Goal: Information Seeking & Learning: Learn about a topic

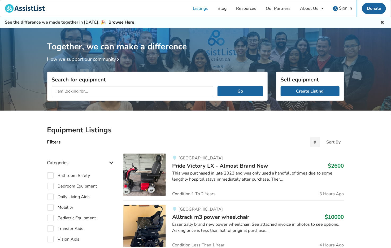
click at [128, 86] on input "text" at bounding box center [133, 91] width 162 height 10
click at [127, 89] on input "text" at bounding box center [133, 91] width 162 height 10
type input "trapeze"
click at [218, 86] on button "Go" at bounding box center [240, 91] width 45 height 10
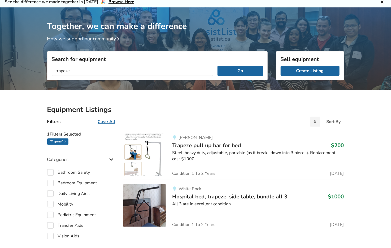
scroll to position [25, 0]
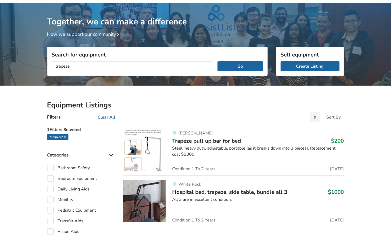
click at [188, 146] on div "Steel, heavy duty, adjustable, portable (as it breaks down into 3 pieces). Repl…" at bounding box center [258, 151] width 172 height 12
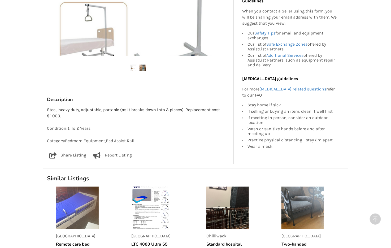
scroll to position [203, 0]
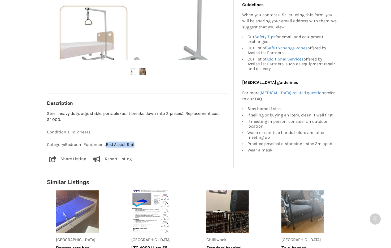
drag, startPoint x: 140, startPoint y: 144, endPoint x: 109, endPoint y: 144, distance: 31.3
click at [109, 144] on p "Category: Bedroom Equipment , Bed Assist Rail" at bounding box center [138, 145] width 182 height 6
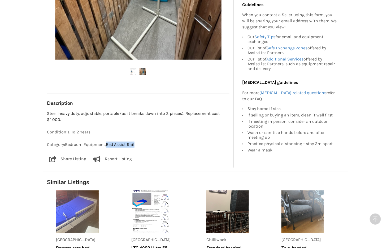
copy p "Bed Assist Rail"
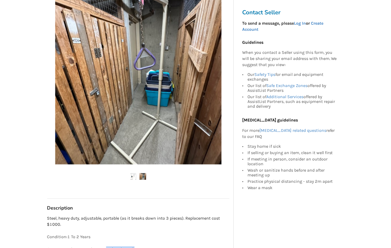
scroll to position [0, 0]
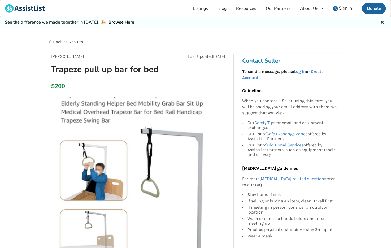
click at [259, 22] on div "See the difference we made together in [DATE]! 🎉 Browse Here" at bounding box center [195, 22] width 391 height 11
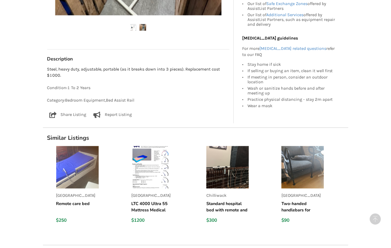
scroll to position [247, 0]
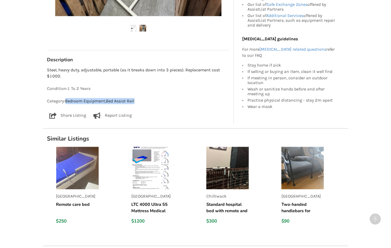
drag, startPoint x: 141, startPoint y: 100, endPoint x: 66, endPoint y: 102, distance: 75.6
click at [66, 102] on p "Category: Bedroom Equipment , Bed Assist Rail" at bounding box center [138, 101] width 182 height 6
copy p "Bedroom Equipment , Bed Assist Rail"
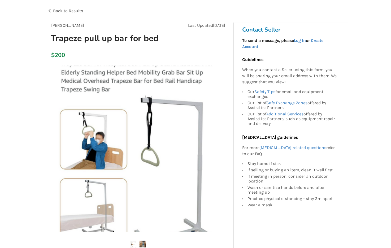
scroll to position [0, 0]
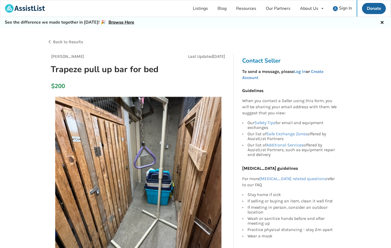
click at [64, 44] on span "Back to Results" at bounding box center [68, 41] width 30 height 5
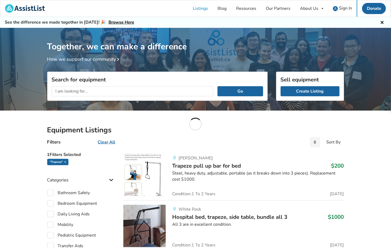
scroll to position [25, 0]
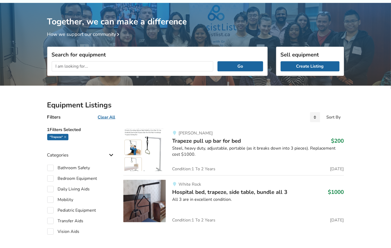
click at [174, 65] on input "text" at bounding box center [133, 66] width 162 height 10
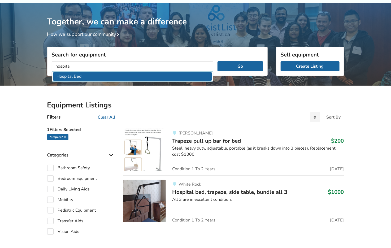
click at [163, 75] on li "Hospital Bed" at bounding box center [132, 76] width 159 height 9
type input "Hospital Bed"
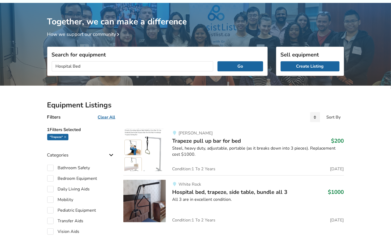
click at [250, 72] on div "Hospital Bed Go" at bounding box center [157, 66] width 220 height 19
click at [243, 68] on button "Go" at bounding box center [240, 66] width 45 height 10
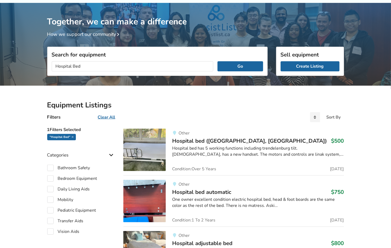
click at [201, 149] on div "Hospital bed has 5 working functions including trendelenburg tilt. [DEMOGRAPHIC…" at bounding box center [258, 151] width 172 height 12
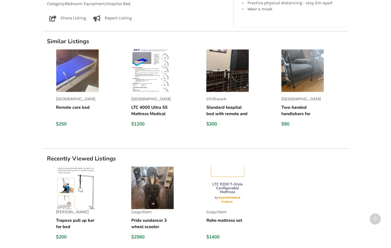
scroll to position [356, 0]
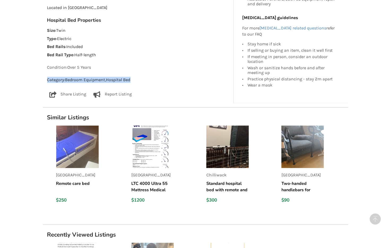
drag, startPoint x: 44, startPoint y: 55, endPoint x: 138, endPoint y: 56, distance: 94.5
copy p "Category: Bedroom Equipment , Hospital Bed"
